Goal: Information Seeking & Learning: Compare options

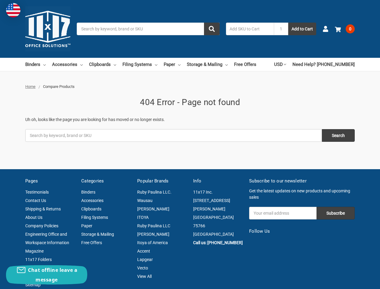
click at [190, 145] on fieldset "Search keyword: Search" at bounding box center [190, 139] width 330 height 21
click at [148, 29] on input "Search" at bounding box center [148, 29] width 143 height 13
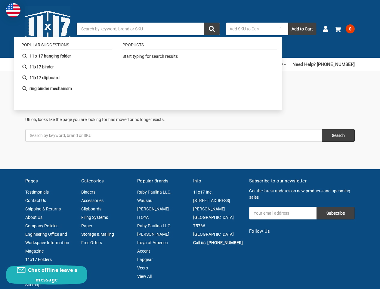
click at [281, 29] on input "1" at bounding box center [281, 29] width 14 height 13
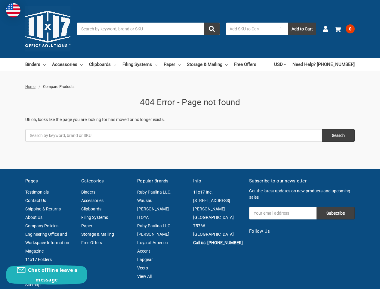
click at [286, 64] on link "USD" at bounding box center [280, 64] width 12 height 13
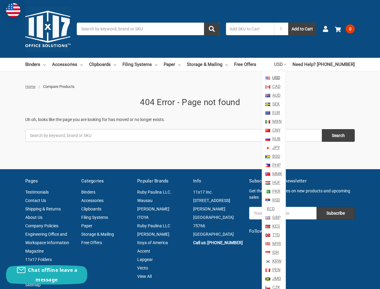
click at [174, 205] on li "[PERSON_NAME]" at bounding box center [162, 209] width 50 height 8
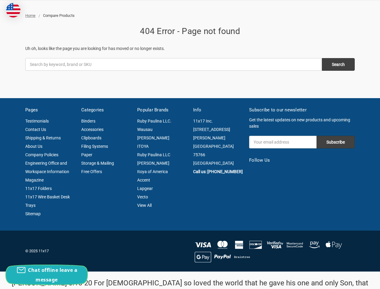
click at [47, 275] on div "Chat offline leave a message" at bounding box center [46, 274] width 81 height 19
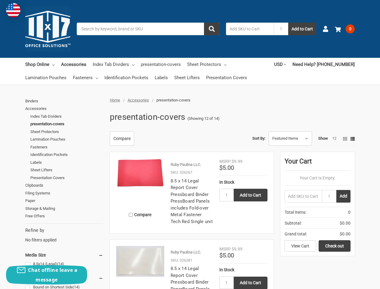
click at [190, 145] on div "Compare Sort By: Featured Items Newest Items Best Selling A to Z Z to A By Revi…" at bounding box center [231, 138] width 248 height 14
click at [148, 29] on input "Search" at bounding box center [148, 29] width 143 height 13
click at [281, 29] on input "1" at bounding box center [281, 29] width 14 height 13
click at [154, 71] on link "presentation-covers" at bounding box center [161, 64] width 40 height 13
click at [150, 71] on link "presentation-covers" at bounding box center [161, 64] width 40 height 13
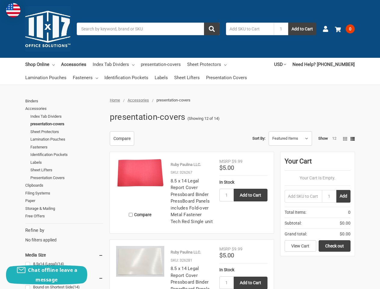
click at [286, 64] on link "USD" at bounding box center [280, 64] width 12 height 13
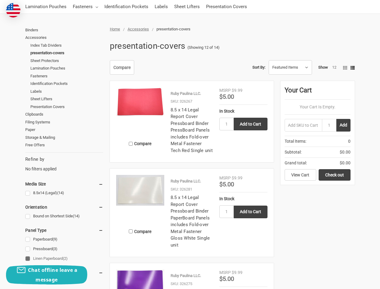
click at [345, 139] on span "Total Items: 0" at bounding box center [318, 141] width 66 height 11
click at [353, 139] on aside "Your Cart Your Cart Is Empty. 1 Add Total Items: 0 Subtotal: $0.00 Grand total:…" at bounding box center [318, 133] width 74 height 104
click at [227, 195] on div "MSRP $9.99 Was Price Now $5.00 In Stock 1 Add to Cart" at bounding box center [244, 213] width 48 height 76
